Goal: Information Seeking & Learning: Learn about a topic

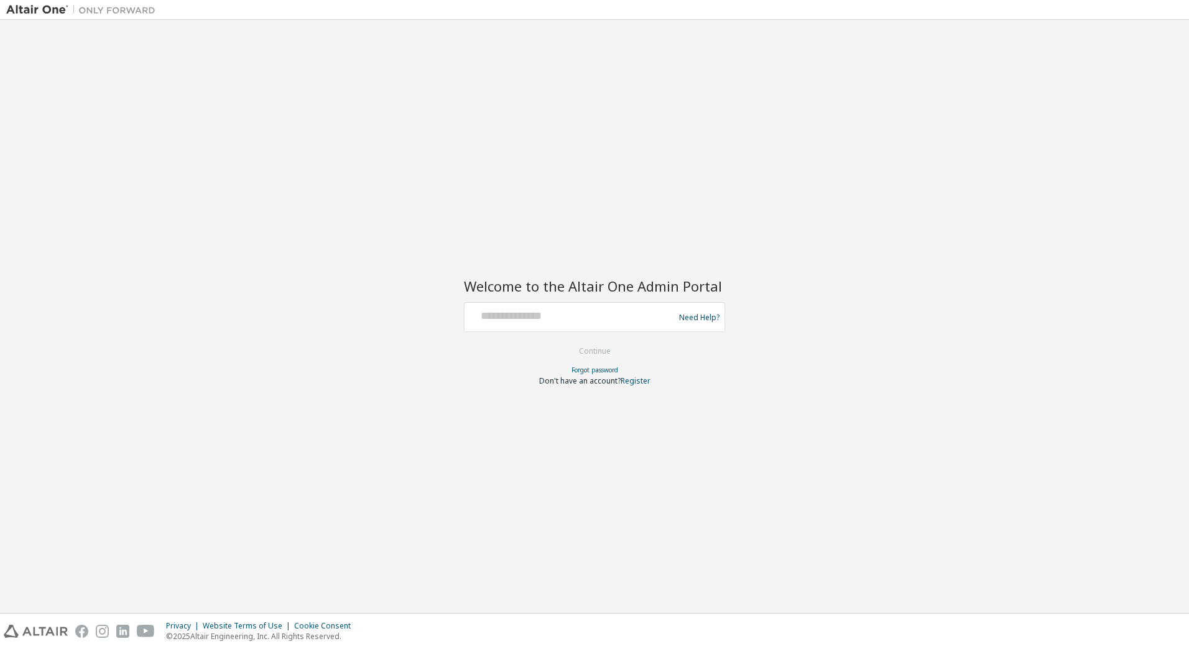
click at [557, 324] on div at bounding box center [571, 317] width 203 height 24
click at [553, 314] on input "text" at bounding box center [571, 314] width 203 height 18
type input "**********"
click at [578, 345] on button "Continue" at bounding box center [595, 351] width 58 height 19
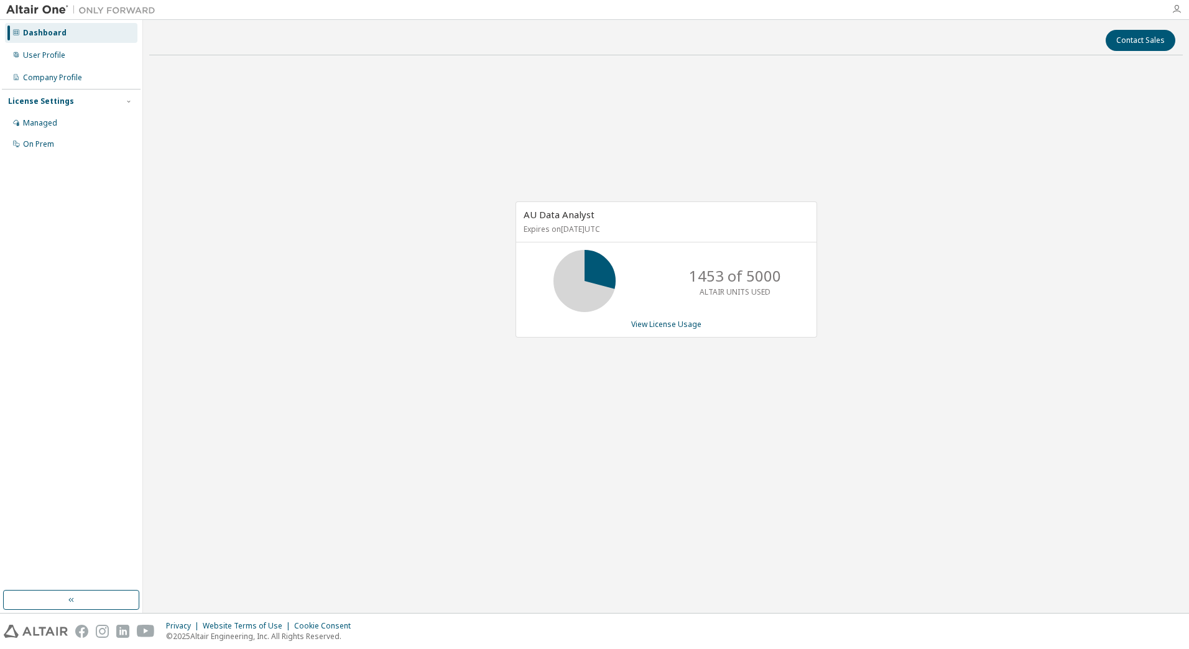
click at [1180, 9] on icon "button" at bounding box center [1177, 9] width 10 height 10
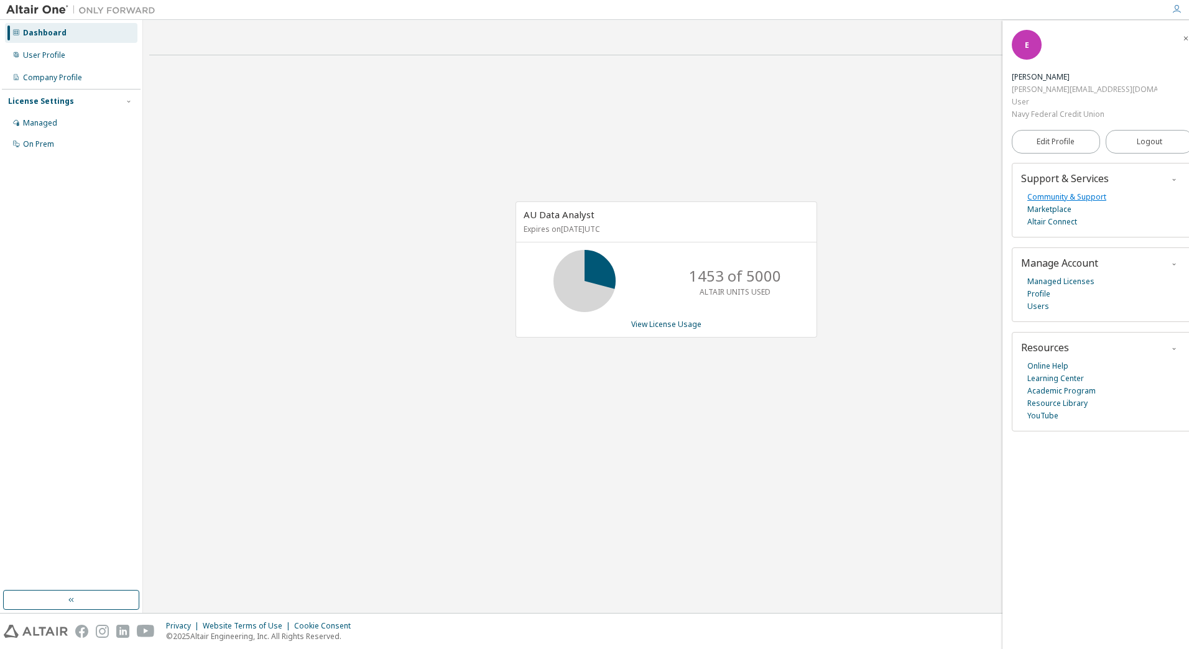
click at [1062, 191] on link "Community & Support" at bounding box center [1066, 197] width 79 height 12
click at [1054, 373] on link "Learning Center" at bounding box center [1055, 379] width 57 height 12
